Goal: Check status: Check status

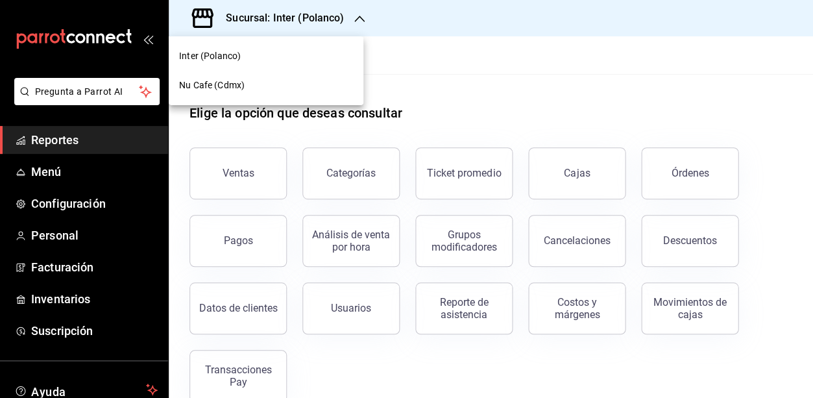
click at [304, 89] on div "Nu Cafe (Cdmx)" at bounding box center [266, 86] width 174 height 14
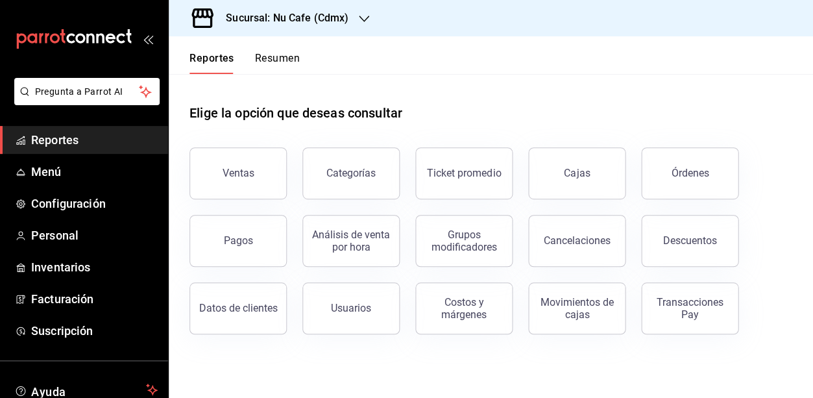
click at [432, 98] on div "Elige la opción que deseas consultar" at bounding box center [491, 103] width 603 height 58
click at [554, 172] on link "Cajas" at bounding box center [576, 173] width 97 height 52
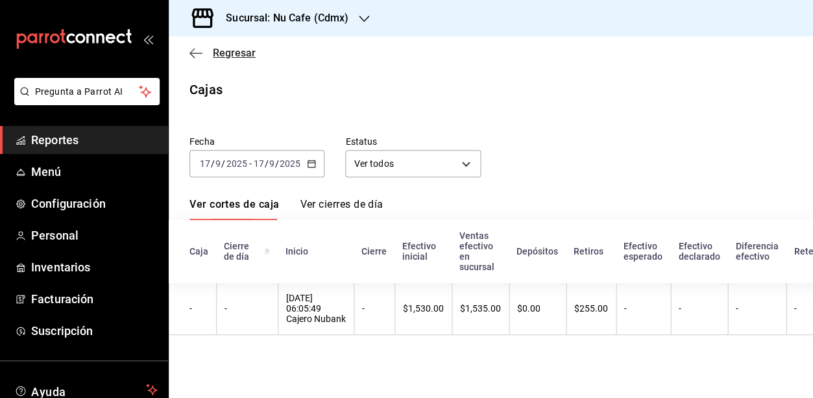
click at [225, 52] on span "Regresar" at bounding box center [234, 53] width 43 height 12
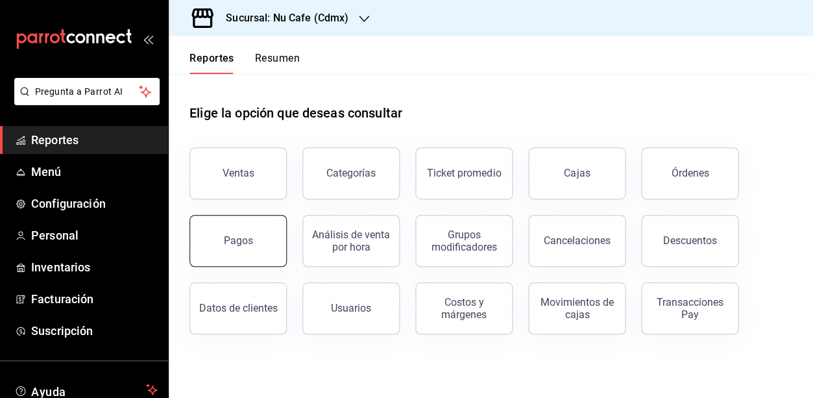
click at [209, 234] on button "Pagos" at bounding box center [238, 241] width 97 height 52
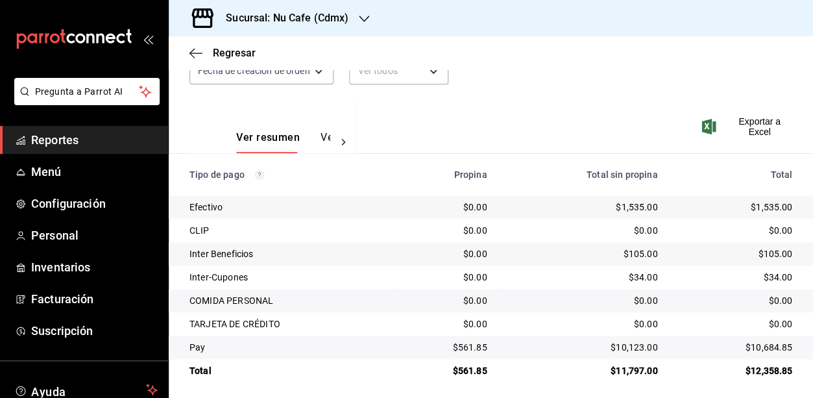
scroll to position [145, 0]
click at [625, 96] on div "Fecha [DATE] [DATE] - [DATE] [DATE] Hora inicio 00:00 Hora inicio Hora fin 23:5…" at bounding box center [491, 38] width 603 height 126
